Goal: Transaction & Acquisition: Obtain resource

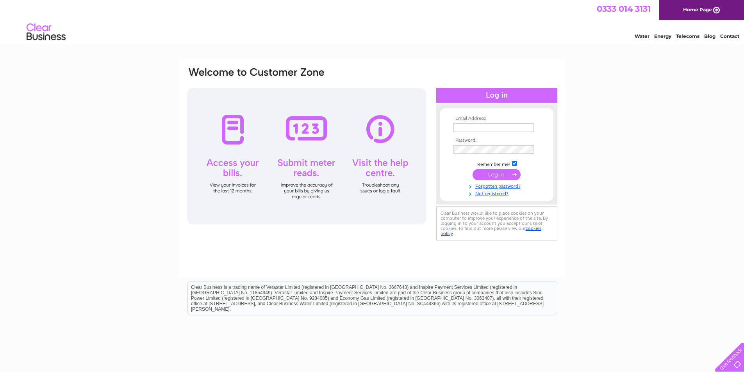
type input "premierblinds@yahoo.com"
click at [495, 173] on input "submit" at bounding box center [497, 174] width 48 height 11
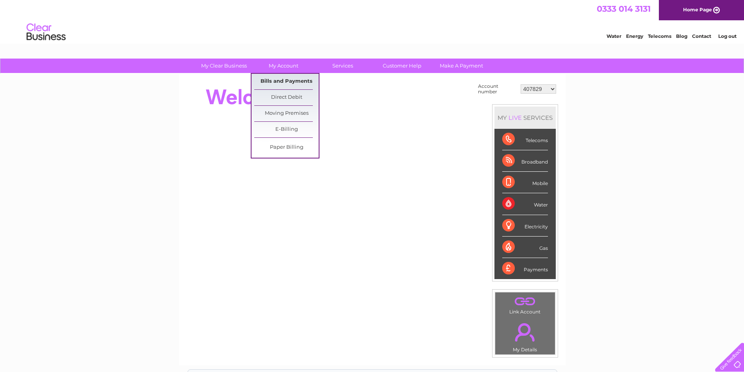
click at [274, 82] on link "Bills and Payments" at bounding box center [286, 82] width 64 height 16
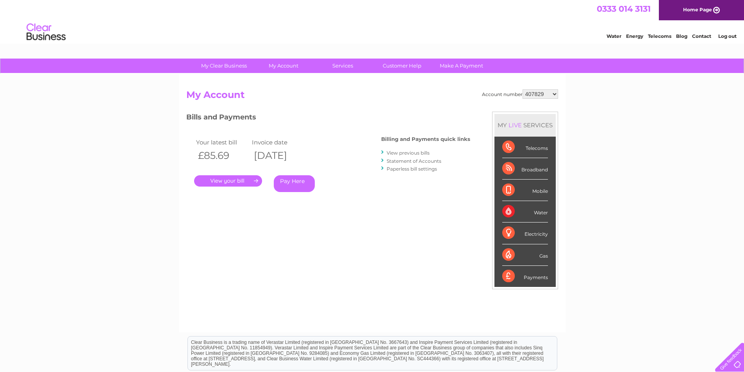
click at [399, 153] on link "View previous bills" at bounding box center [408, 153] width 43 height 6
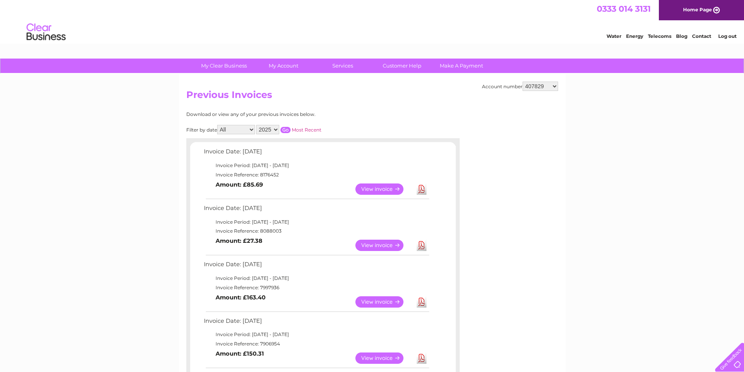
click at [380, 244] on link "View" at bounding box center [384, 245] width 57 height 11
click at [419, 247] on link "Download" at bounding box center [422, 245] width 10 height 11
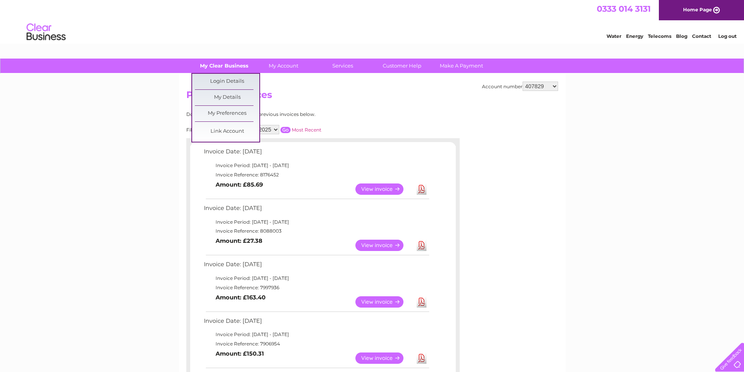
click at [241, 70] on link "My Clear Business" at bounding box center [224, 66] width 64 height 14
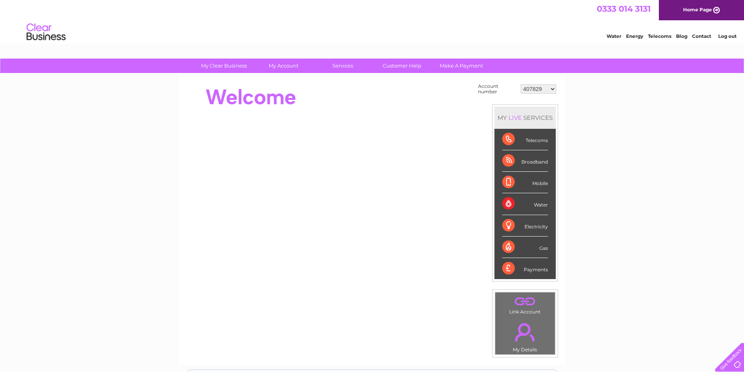
click at [526, 88] on select "407829 30285000 30285001" at bounding box center [539, 88] width 36 height 9
select select "30285000"
click at [521, 84] on select "407829 30285000 30285001" at bounding box center [539, 88] width 36 height 9
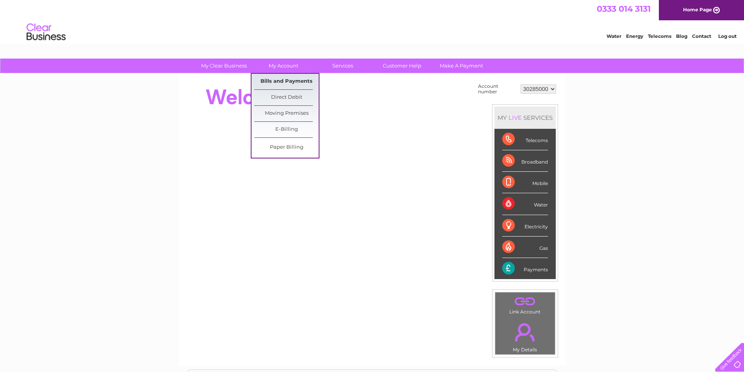
click at [279, 82] on link "Bills and Payments" at bounding box center [286, 82] width 64 height 16
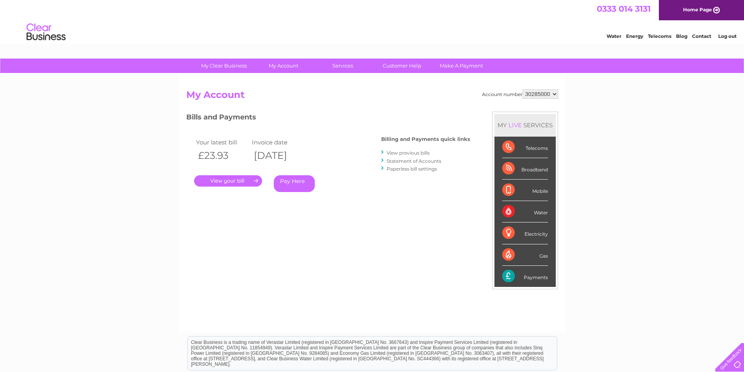
click at [408, 151] on link "View previous bills" at bounding box center [408, 153] width 43 height 6
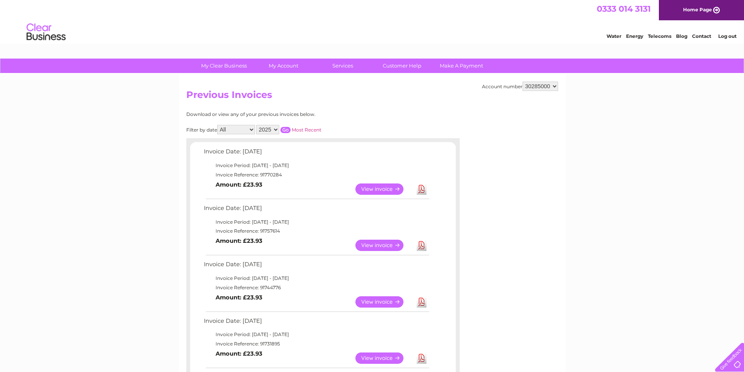
click at [385, 245] on link "View" at bounding box center [384, 245] width 57 height 11
click at [423, 245] on link "Download" at bounding box center [422, 245] width 10 height 11
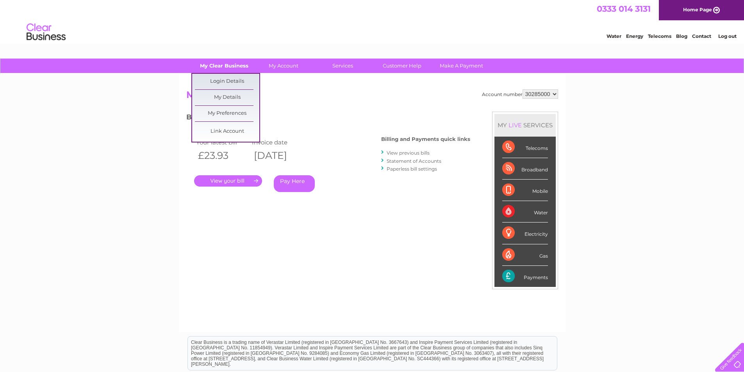
click at [217, 66] on link "My Clear Business" at bounding box center [224, 66] width 64 height 14
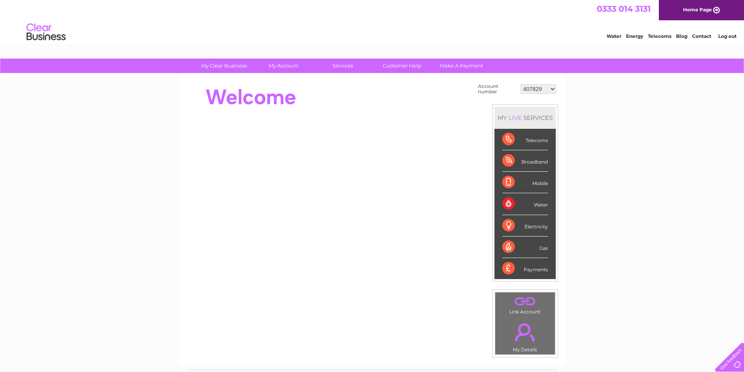
click at [553, 93] on select "407829 30285000 30285001" at bounding box center [539, 88] width 36 height 9
select select "30285001"
click at [521, 84] on select "407829 30285000 30285001" at bounding box center [539, 88] width 36 height 9
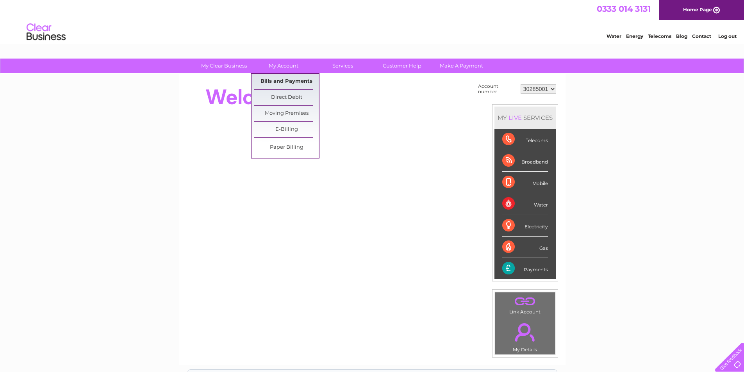
click at [277, 82] on link "Bills and Payments" at bounding box center [286, 82] width 64 height 16
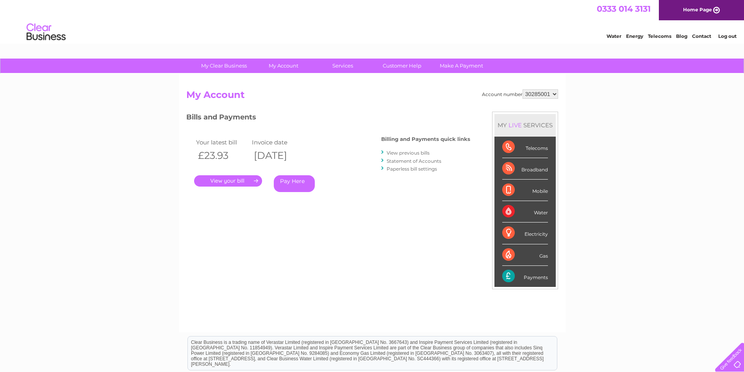
click at [391, 153] on link "View previous bills" at bounding box center [408, 153] width 43 height 6
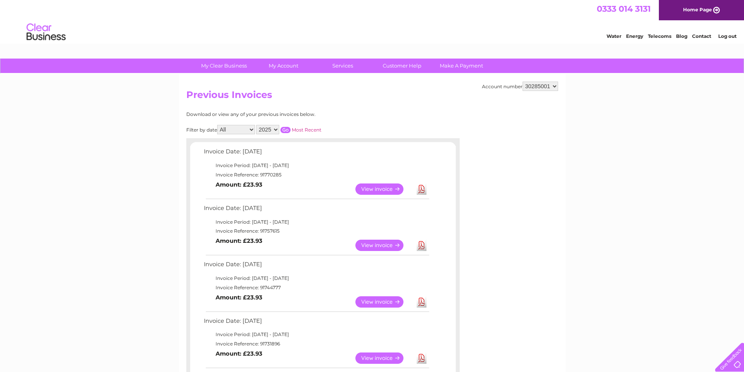
click at [380, 240] on link "View" at bounding box center [384, 245] width 57 height 11
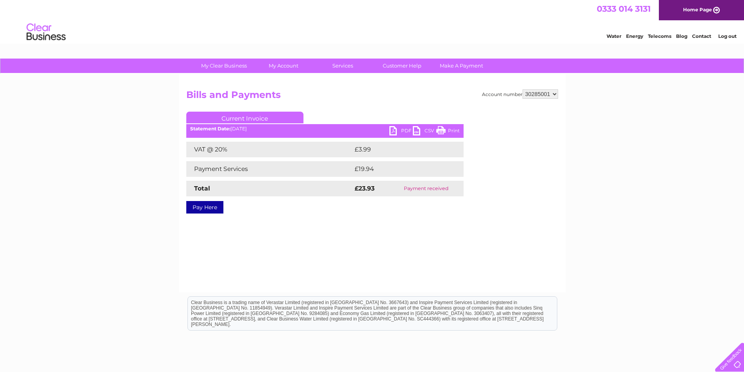
click at [395, 130] on link "PDF" at bounding box center [401, 131] width 23 height 11
